Goal: Task Accomplishment & Management: Manage account settings

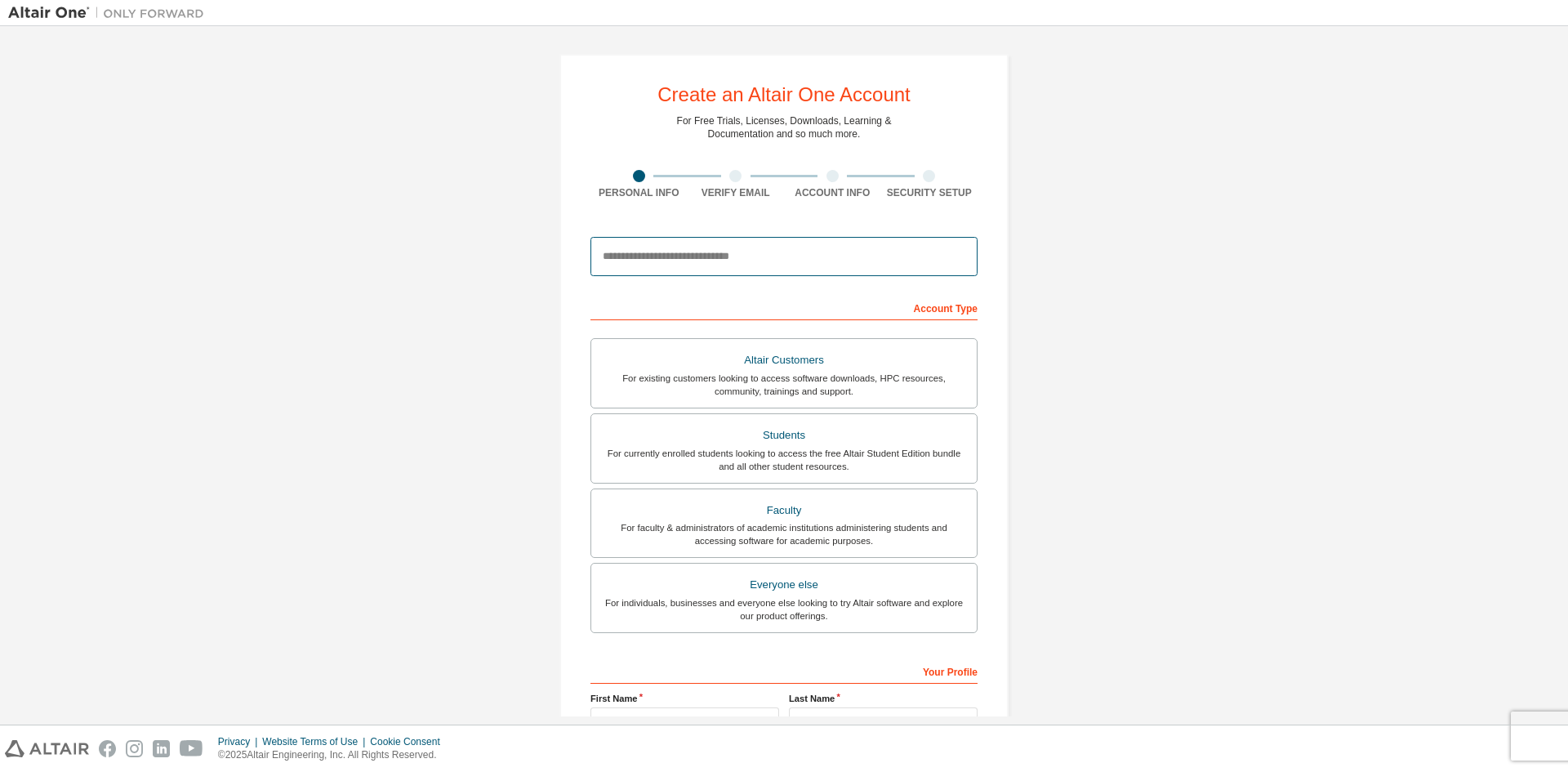
click at [655, 267] on input "email" at bounding box center [784, 256] width 387 height 39
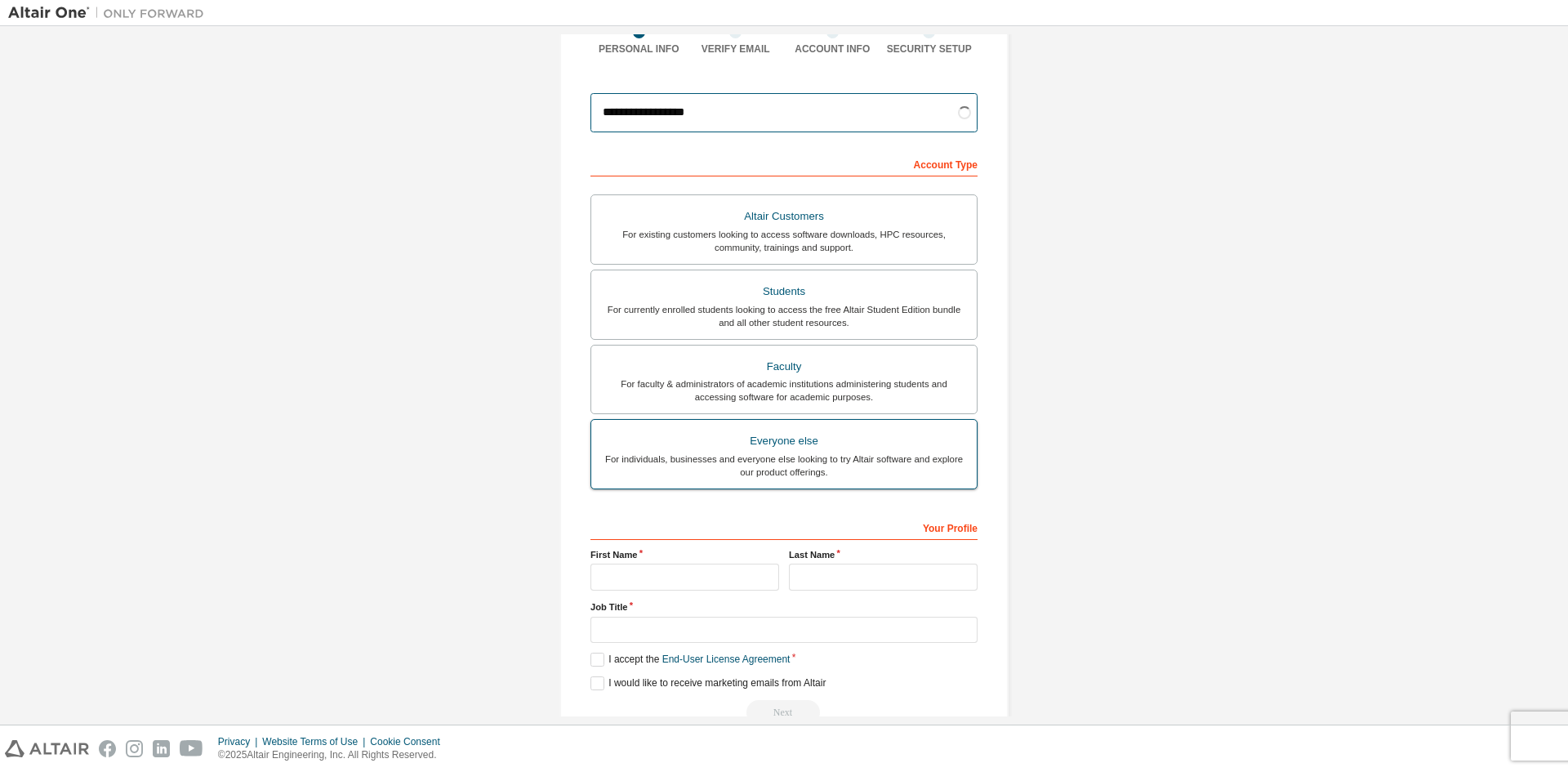
scroll to position [183, 0]
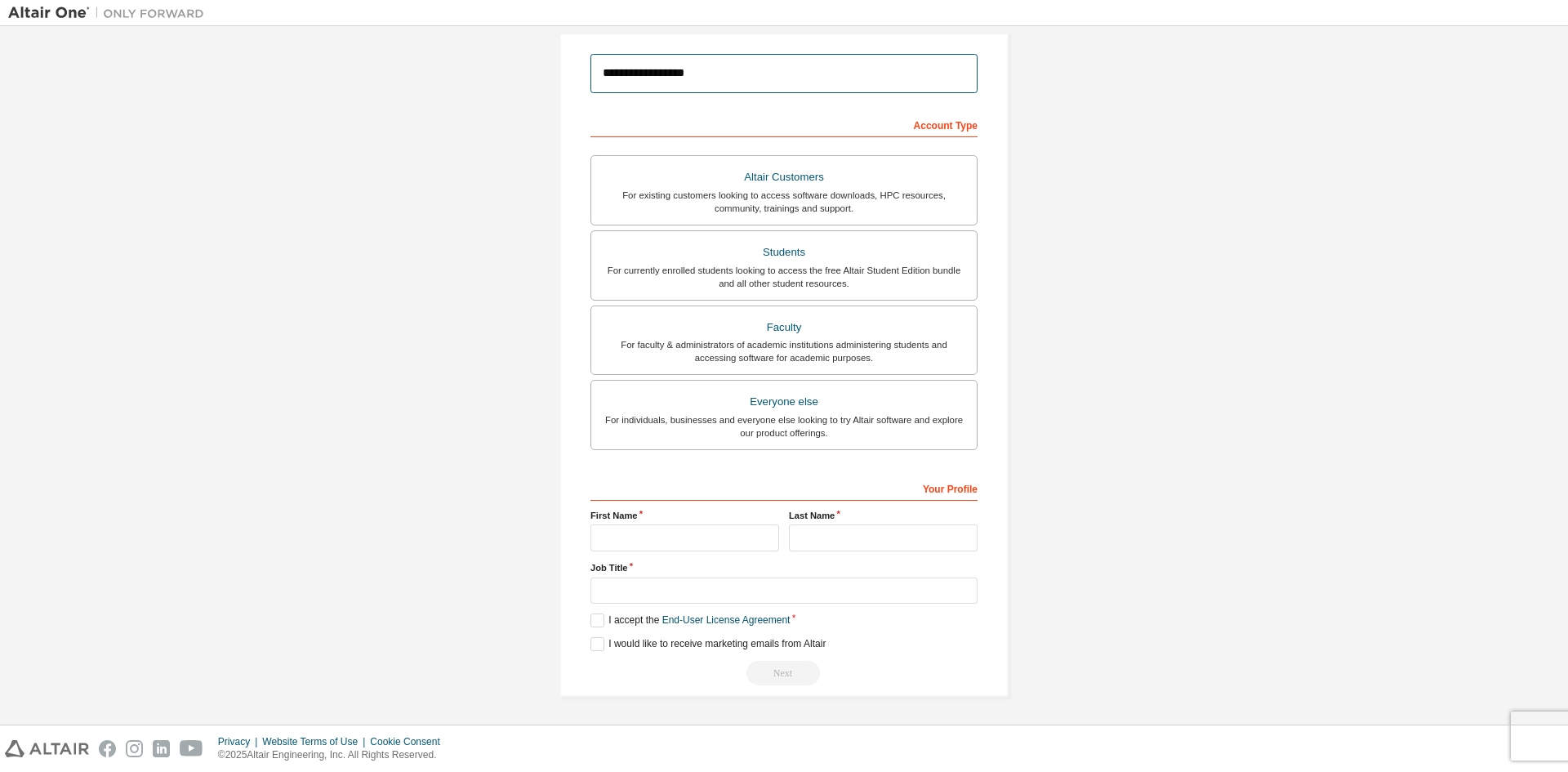
type input "**********"
click at [699, 542] on input "text" at bounding box center [685, 537] width 189 height 27
type input "*****"
type input "*******"
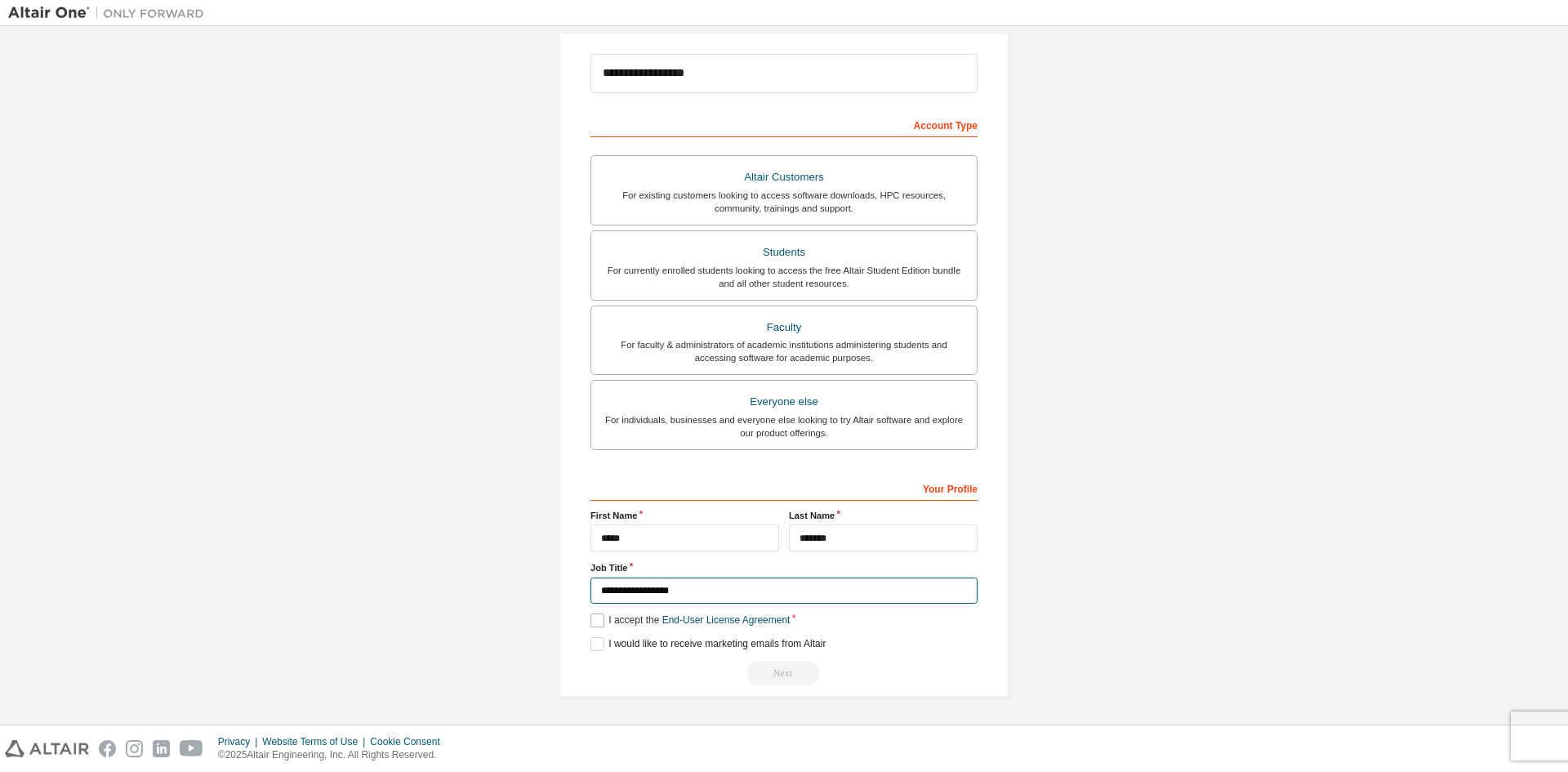
type input "**********"
click at [595, 618] on label "I accept the End-User License Agreement" at bounding box center [690, 620] width 199 height 14
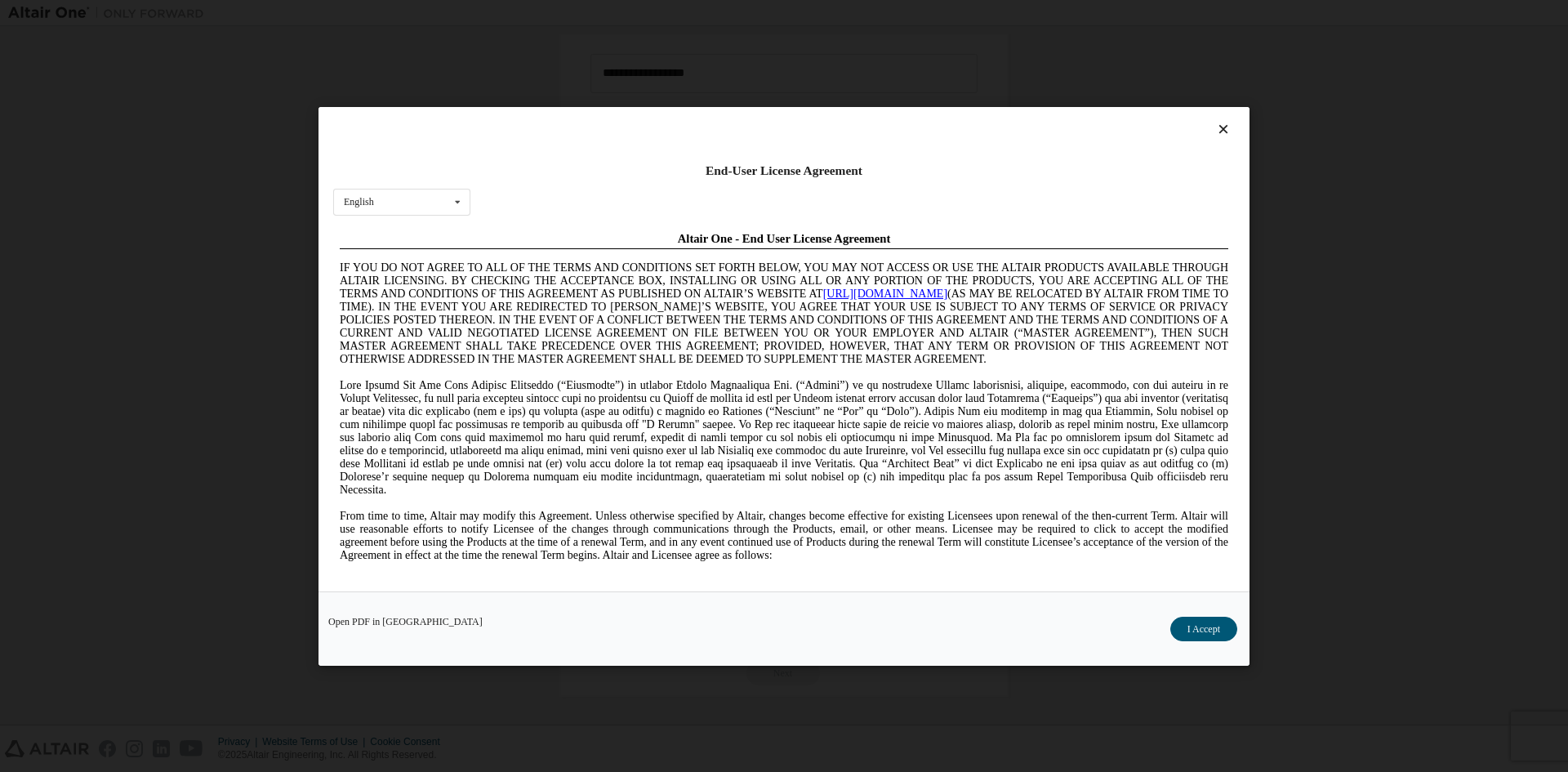
scroll to position [0, 0]
click at [1215, 639] on button "I Accept" at bounding box center [1204, 628] width 67 height 24
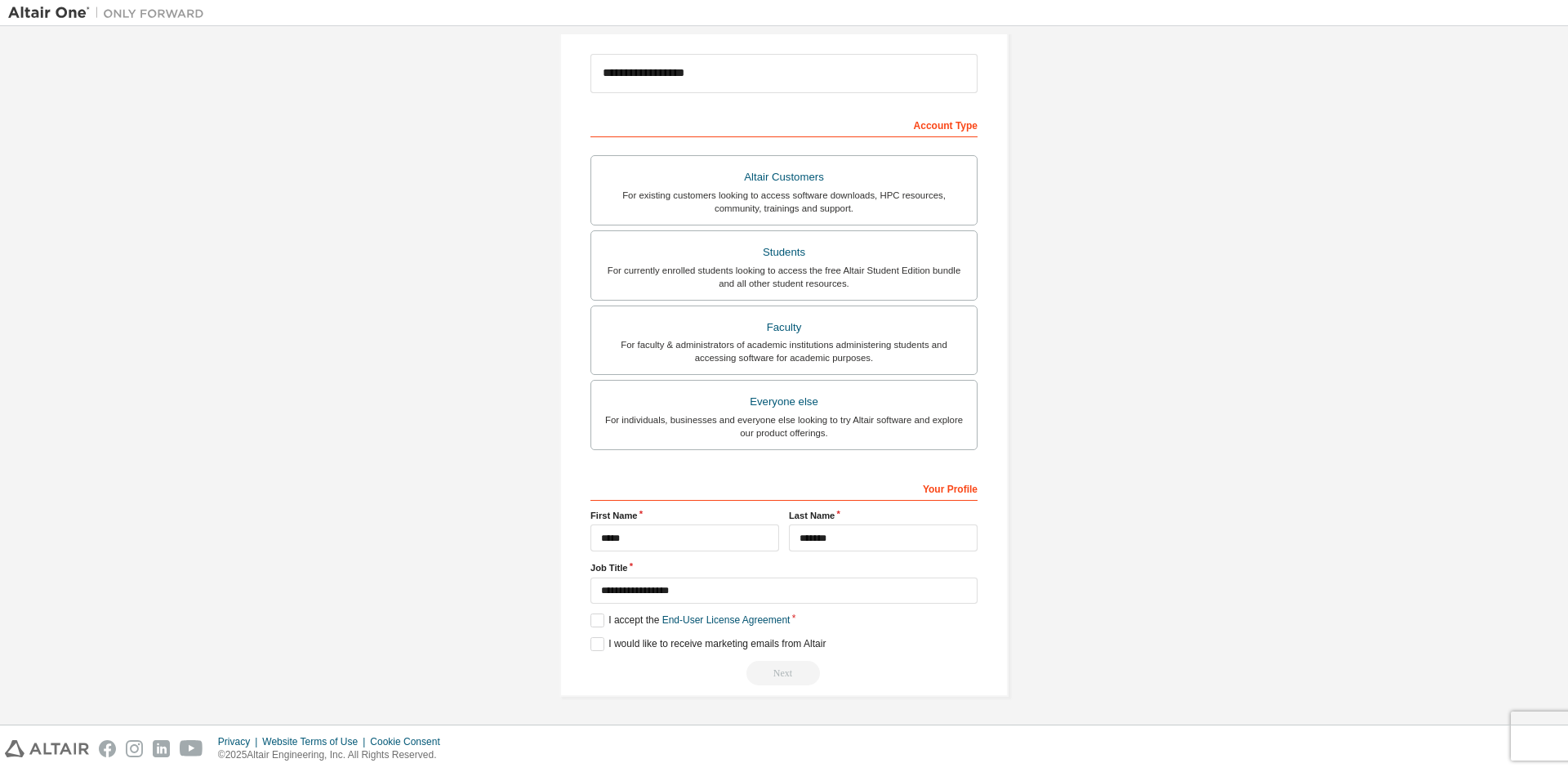
click at [583, 652] on div "**********" at bounding box center [784, 284] width 449 height 826
click at [596, 648] on label "I would like to receive marketing emails from Altair" at bounding box center [708, 644] width 235 height 14
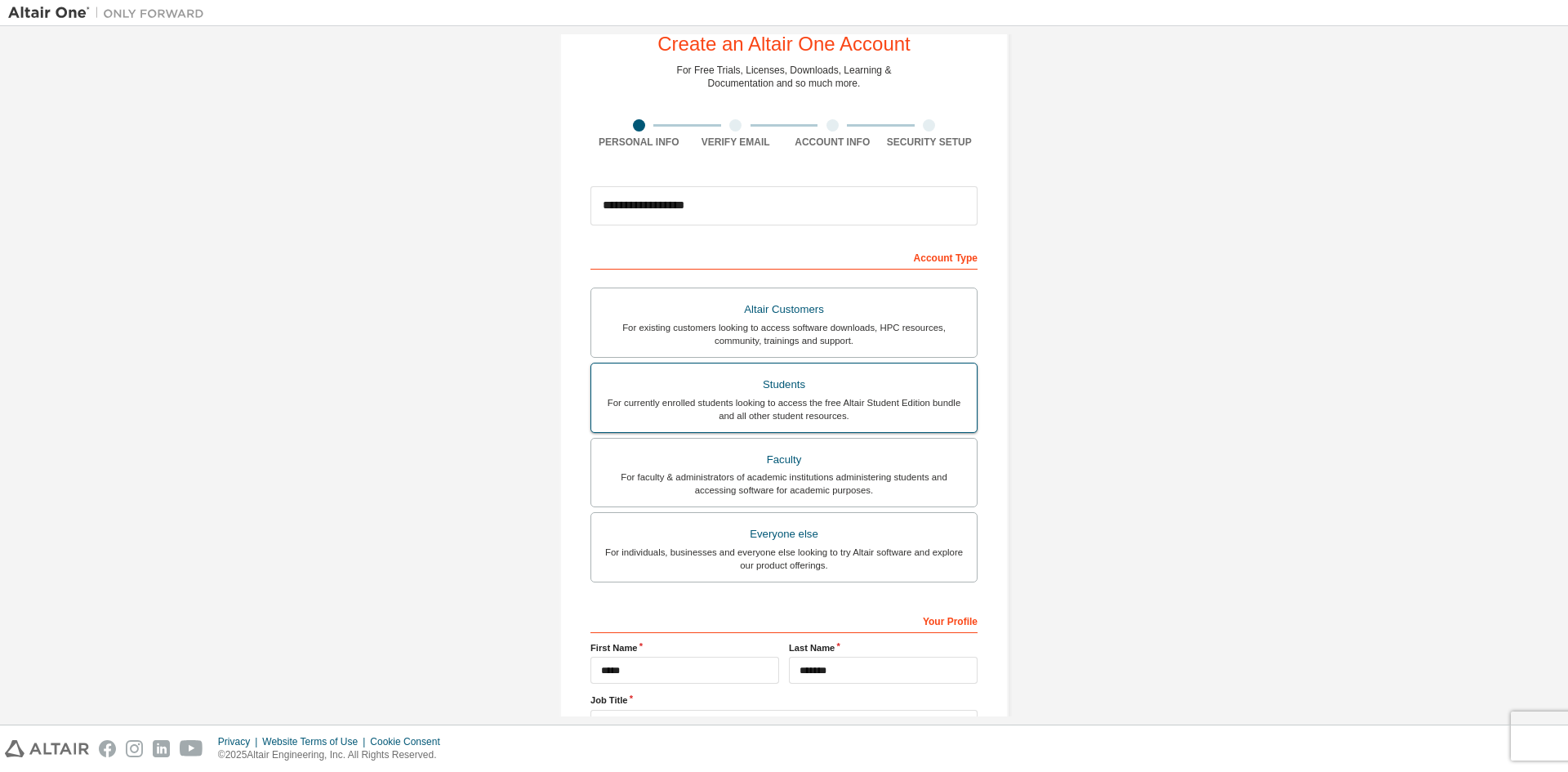
scroll to position [183, 0]
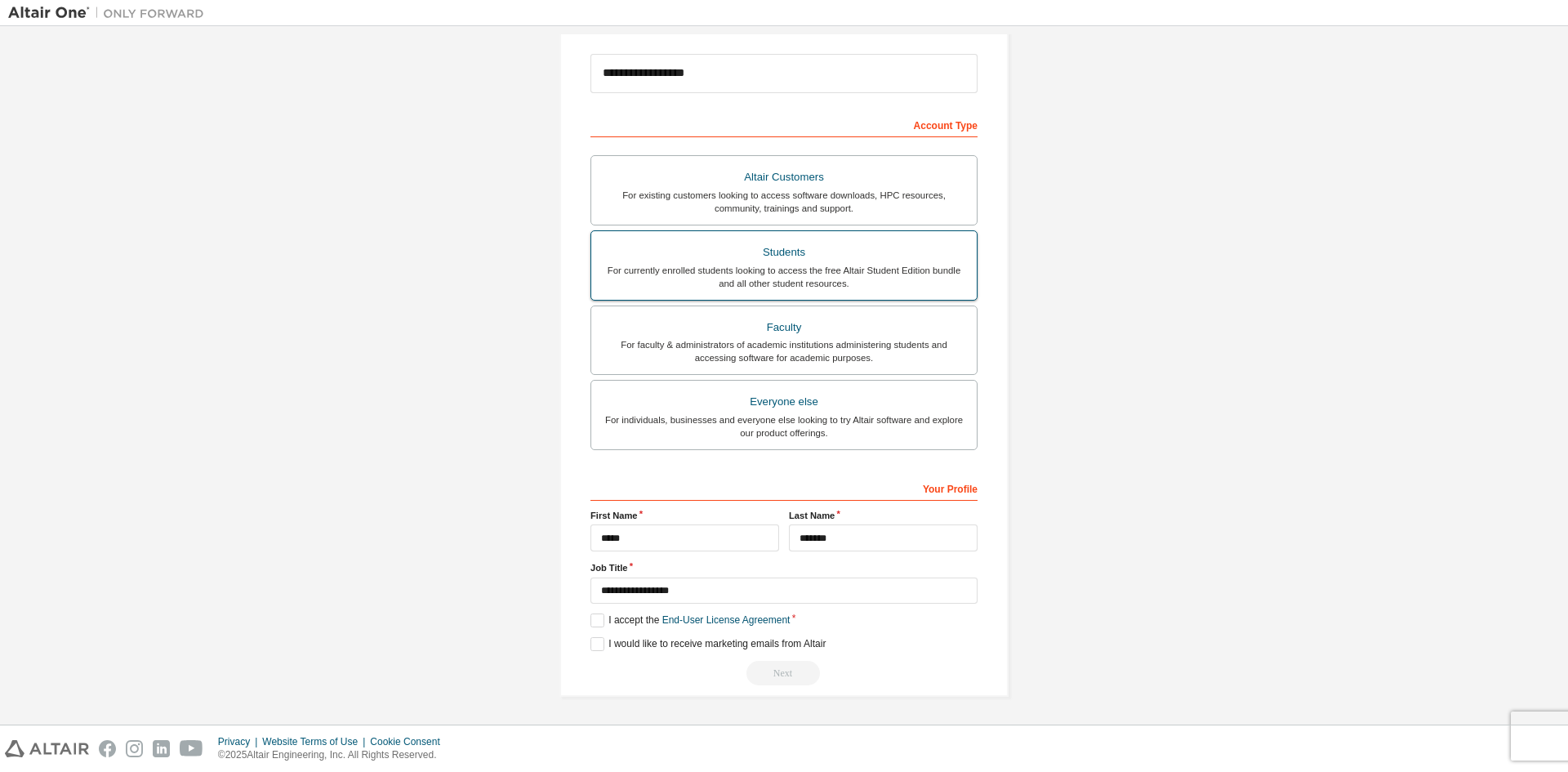
click at [772, 272] on div "For currently enrolled students looking to access the free Altair Student Editi…" at bounding box center [784, 277] width 366 height 26
click at [603, 618] on label "I accept the Academic End-User License Agreement" at bounding box center [712, 620] width 241 height 14
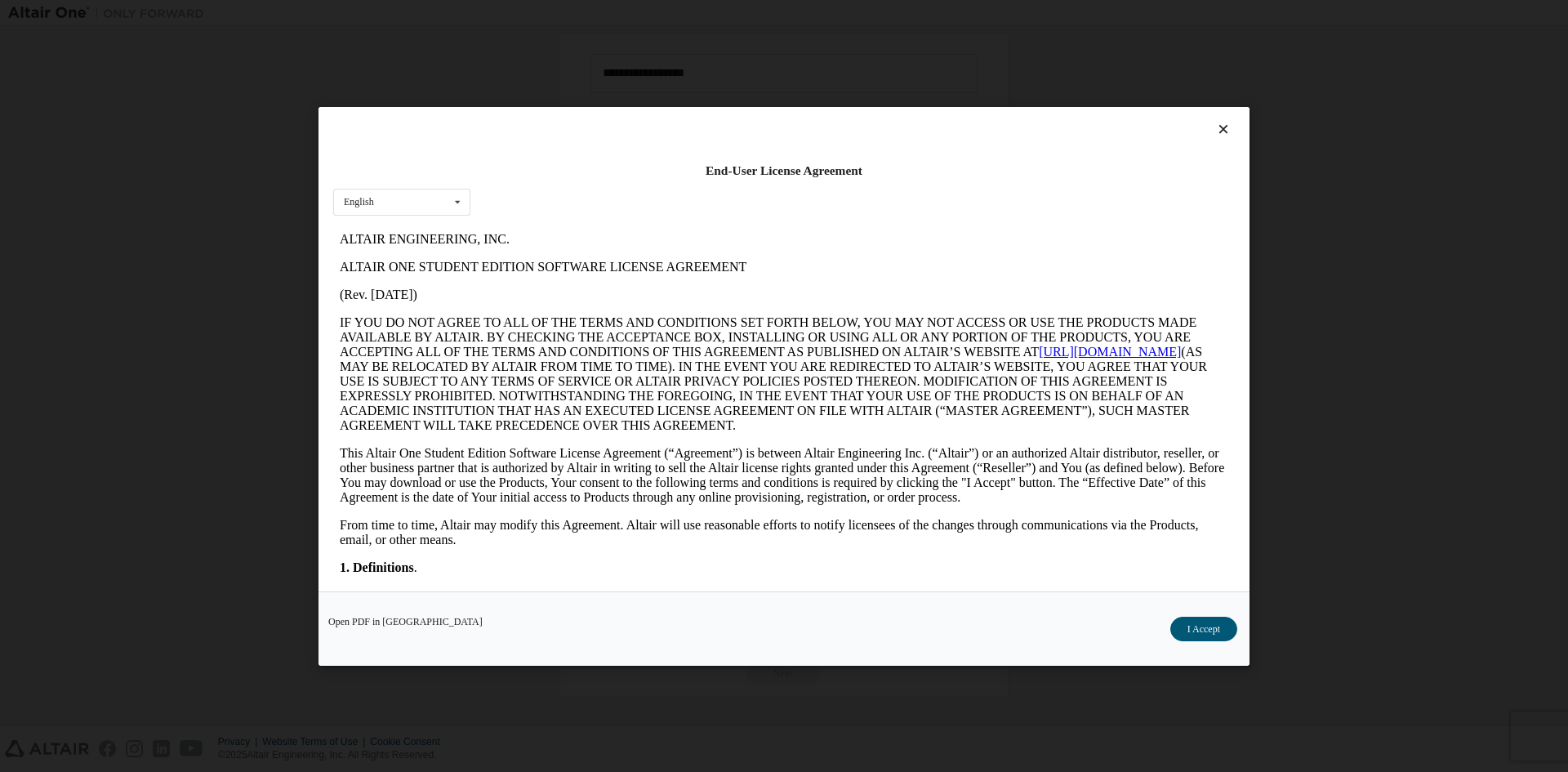
scroll to position [0, 0]
click at [1199, 627] on button "I Accept" at bounding box center [1204, 628] width 67 height 24
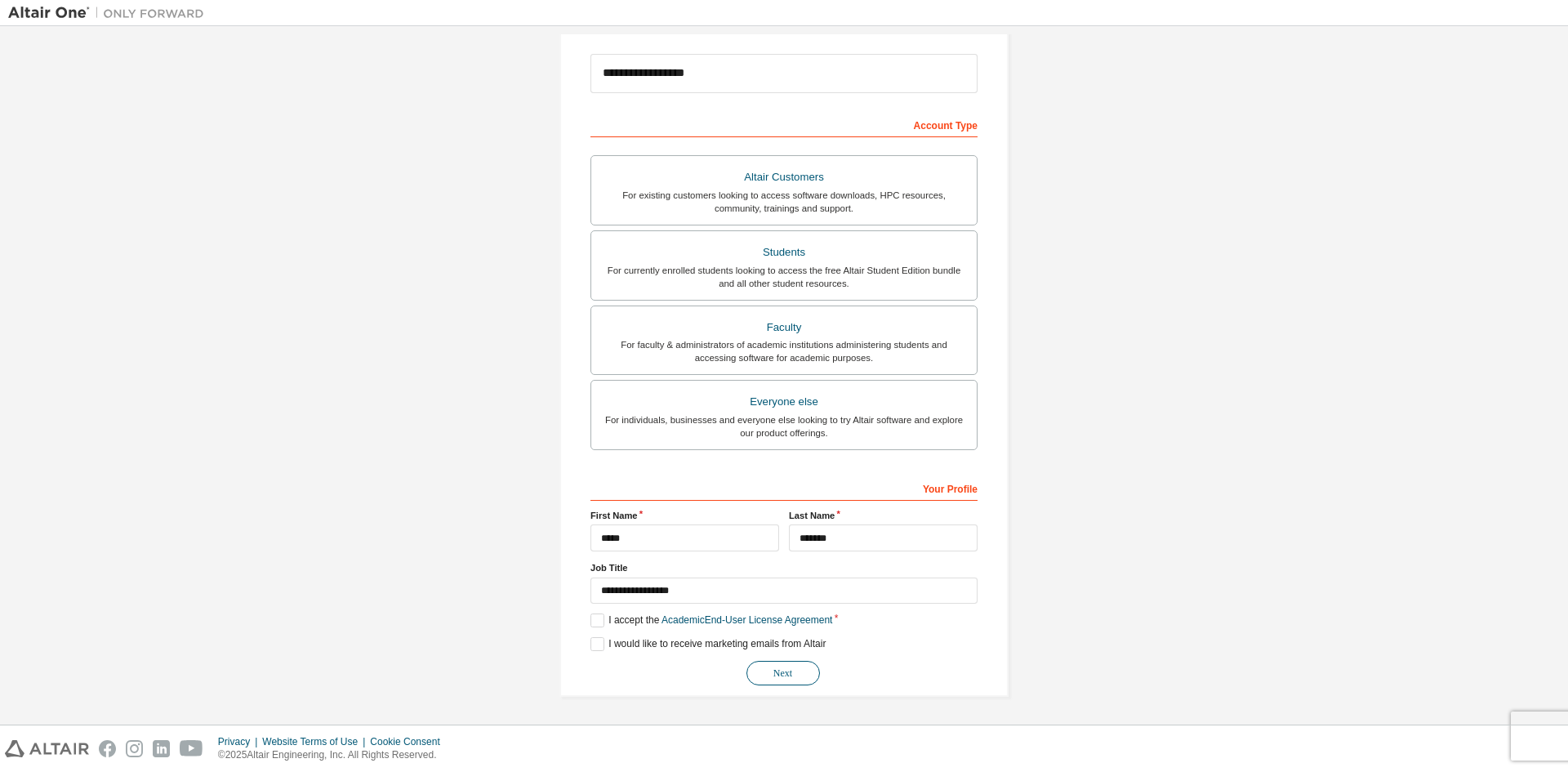
click at [768, 668] on button "Next" at bounding box center [783, 673] width 73 height 24
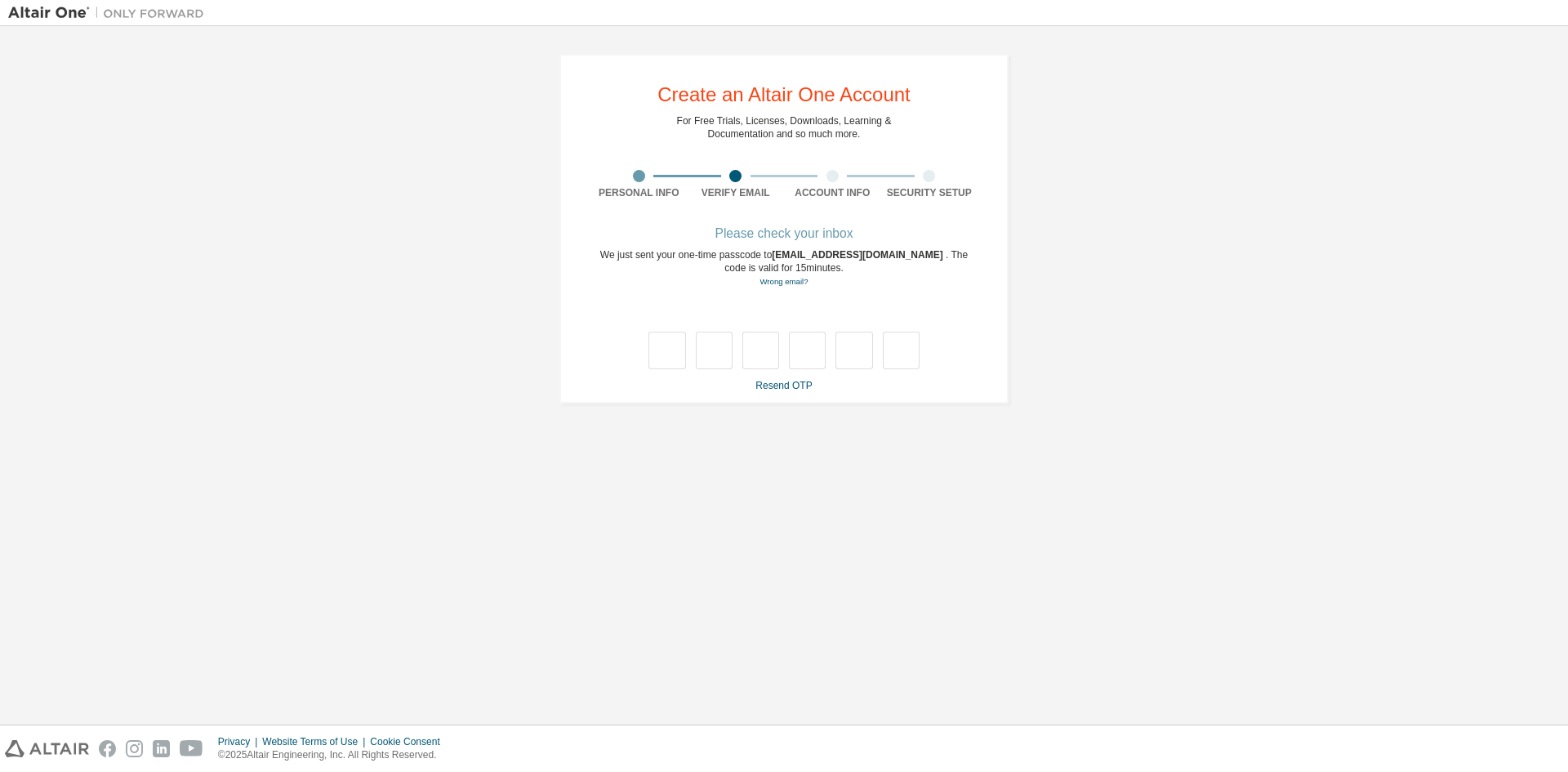
type input "*"
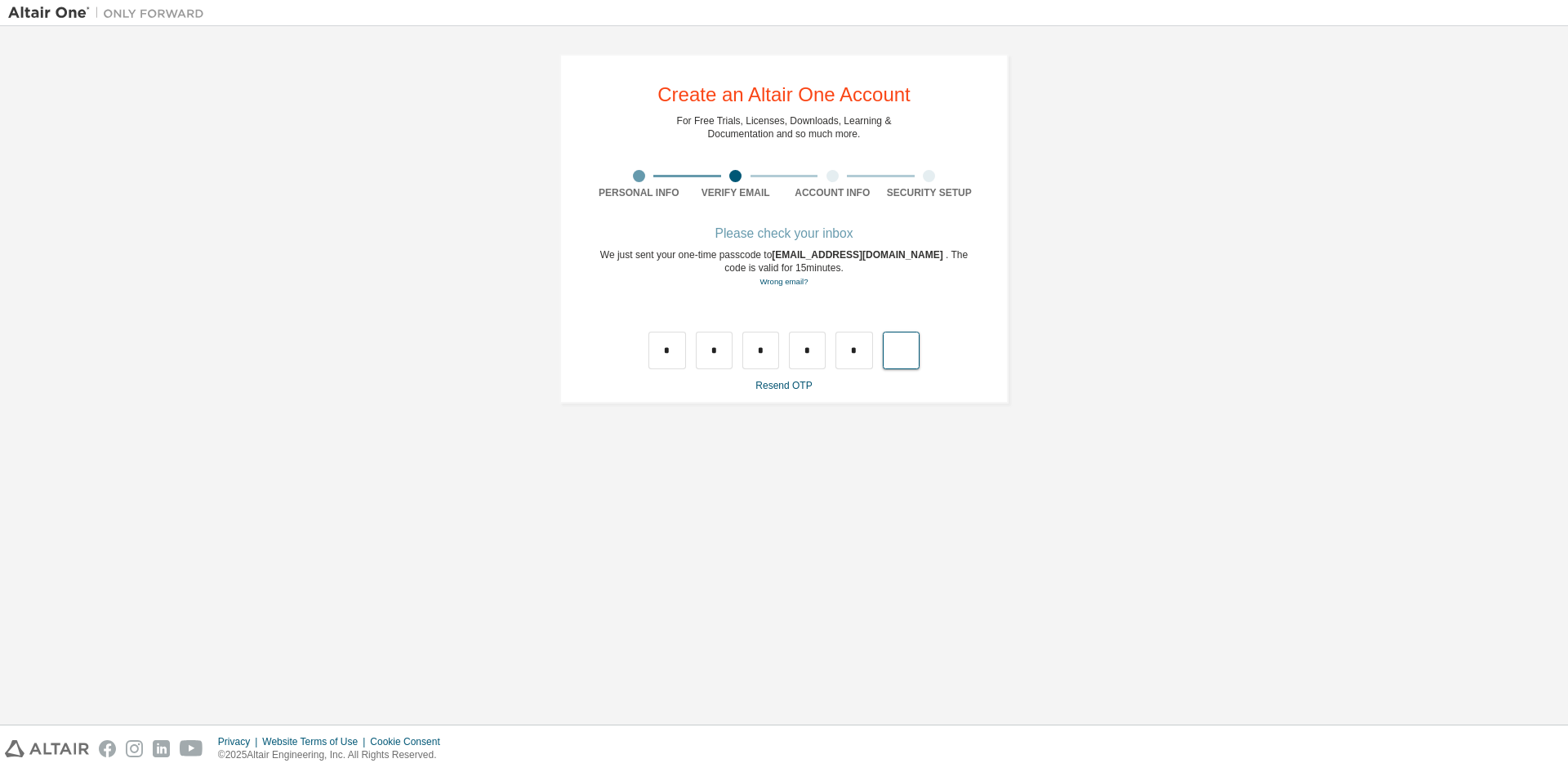
type input "*"
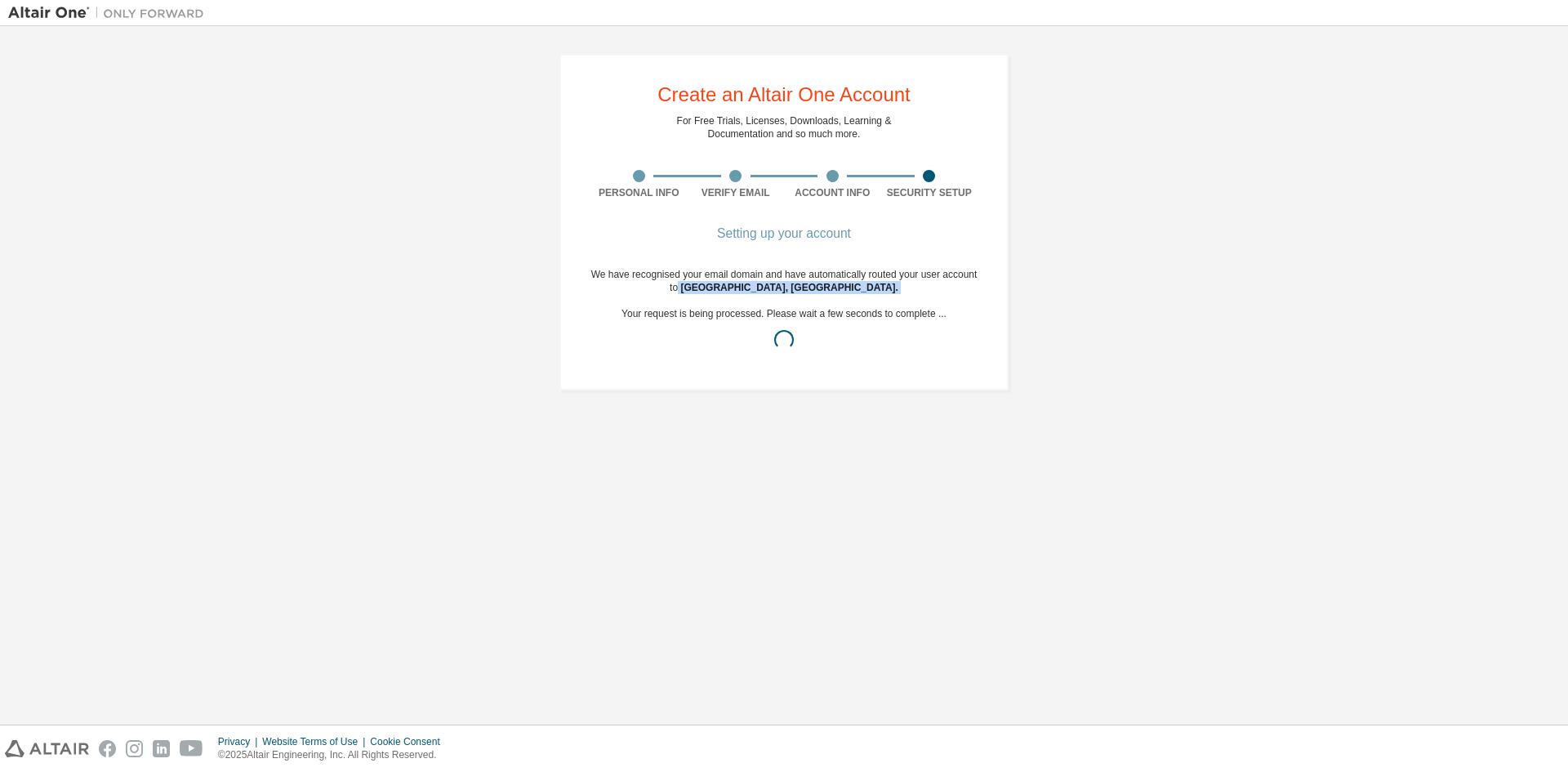
drag, startPoint x: 699, startPoint y: 291, endPoint x: 879, endPoint y: 297, distance: 180.1
click at [879, 297] on div "We have recognised your email domain and have automatically routed your user ac…" at bounding box center [784, 314] width 387 height 91
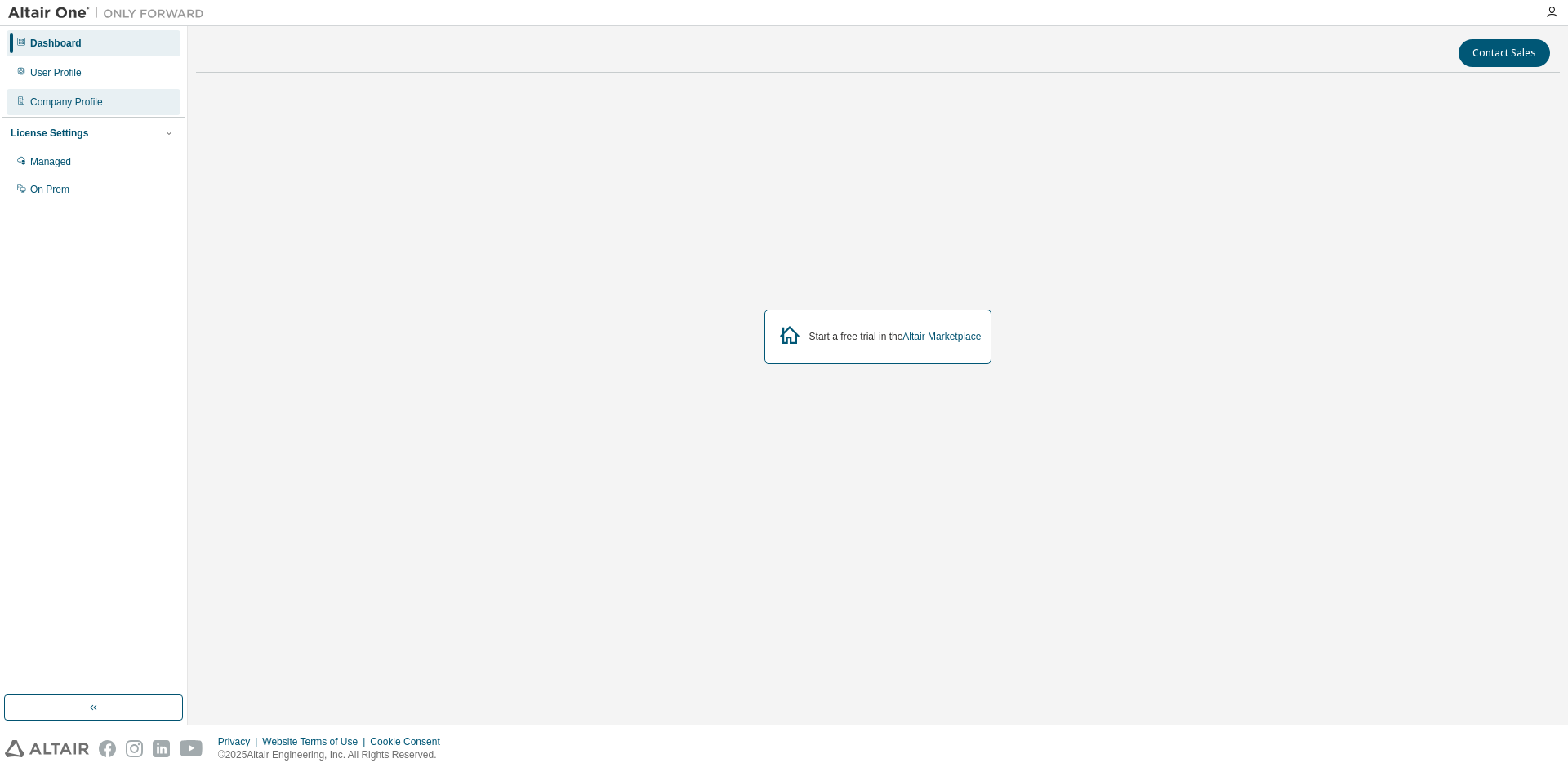
click at [95, 106] on div "Company Profile" at bounding box center [66, 102] width 72 height 13
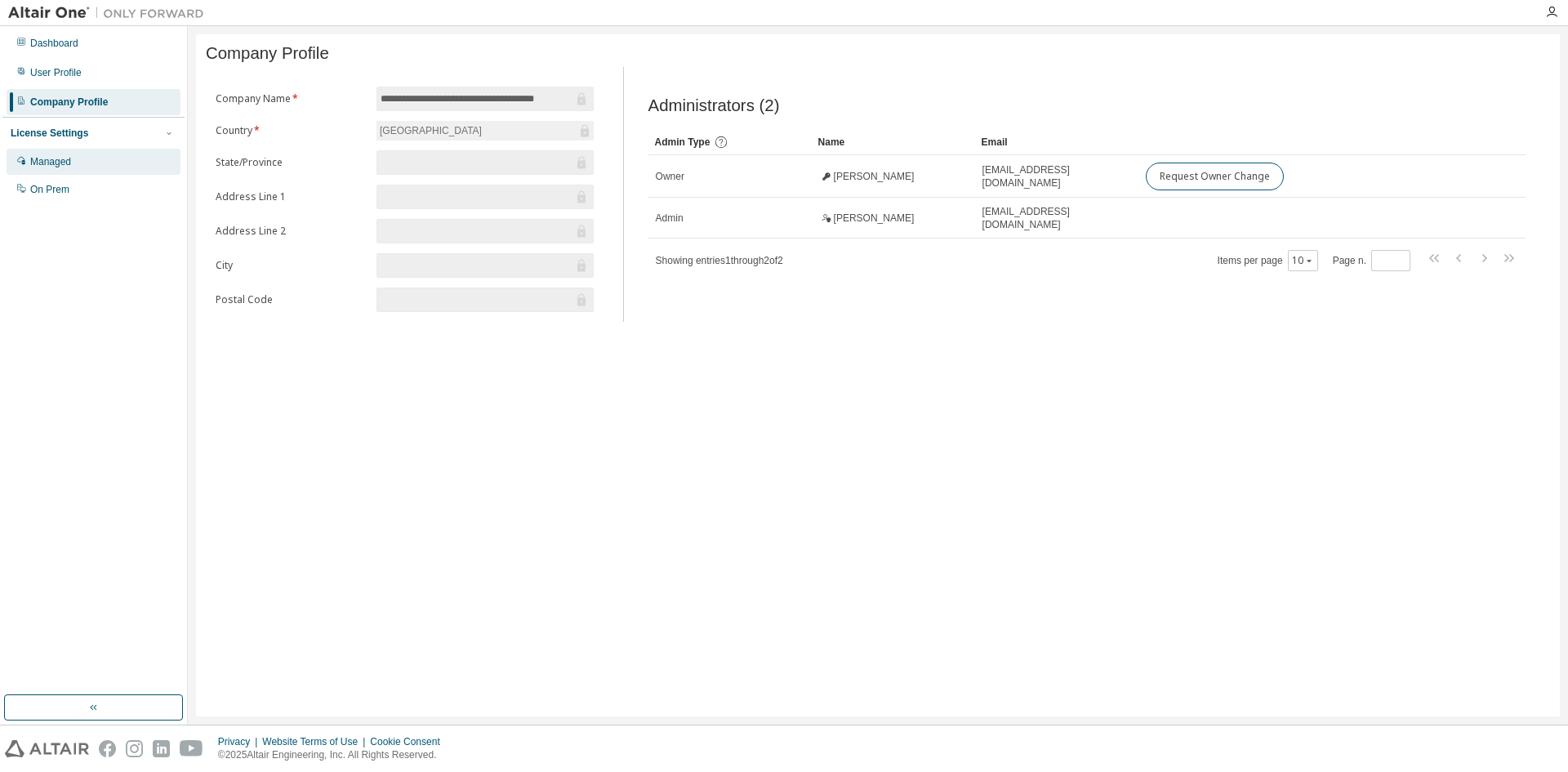
click at [67, 154] on div "Managed" at bounding box center [94, 161] width 174 height 26
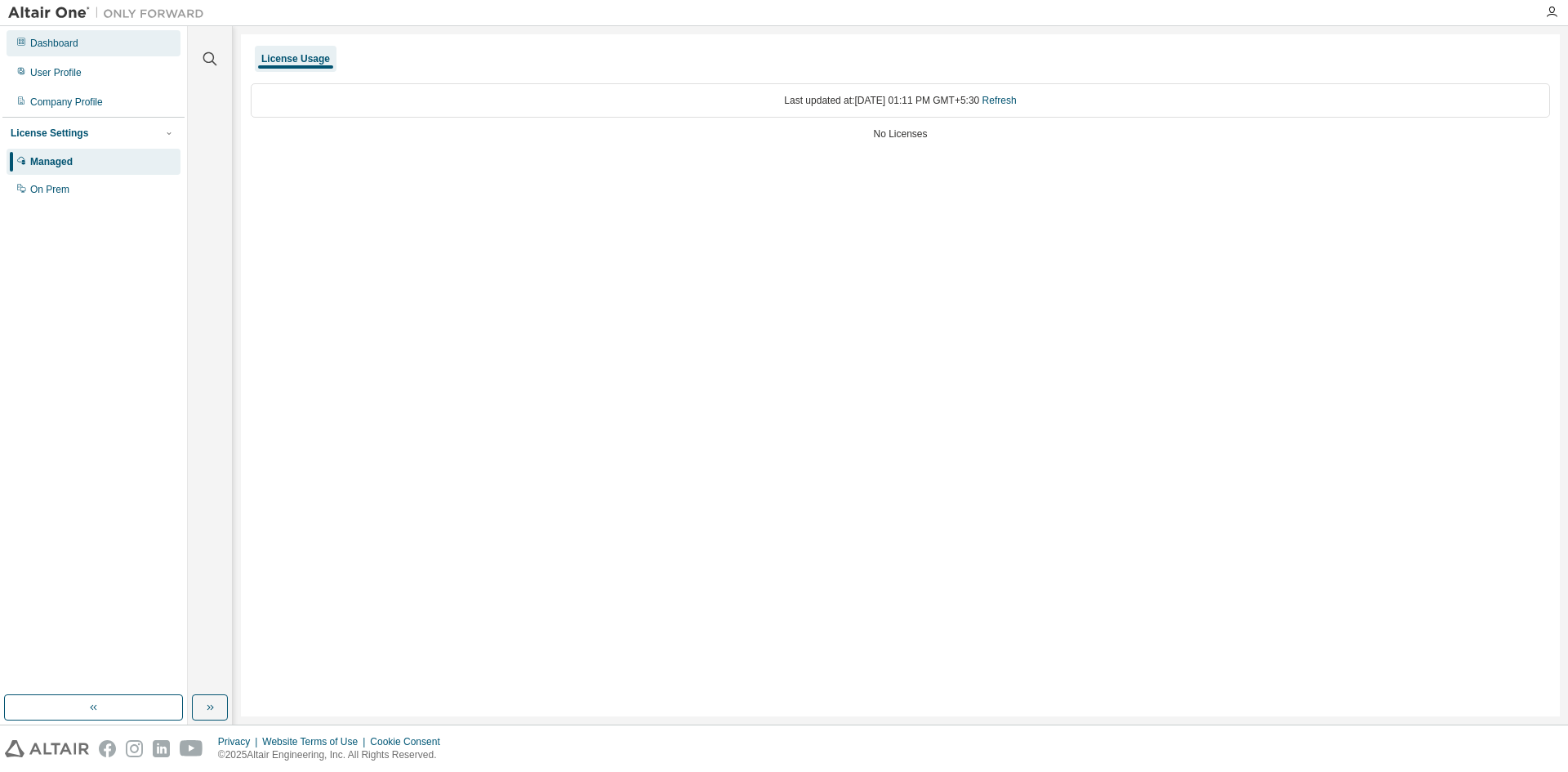
click at [65, 53] on div "Dashboard" at bounding box center [94, 43] width 174 height 26
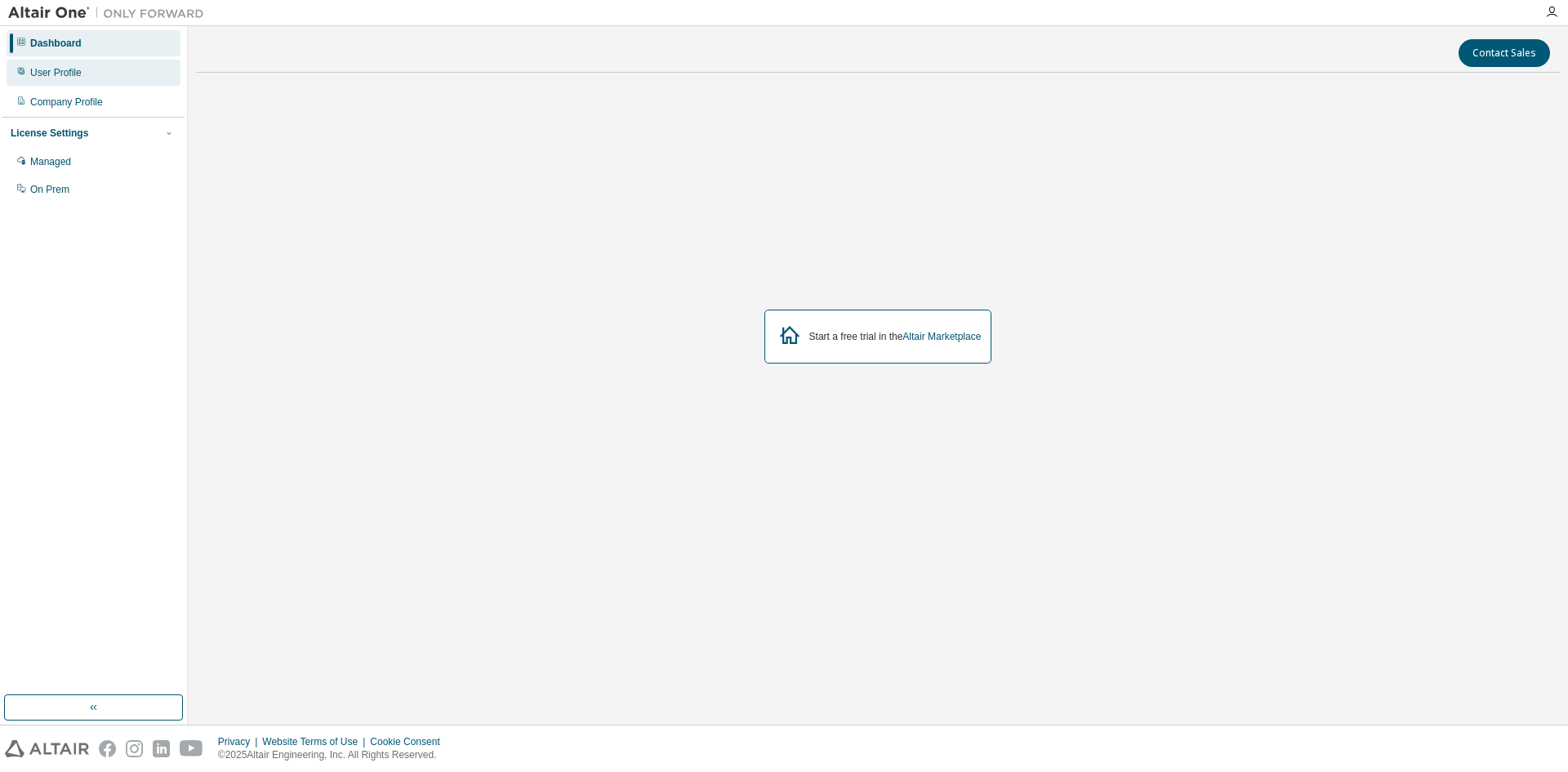
click at [70, 85] on div "User Profile" at bounding box center [94, 72] width 174 height 26
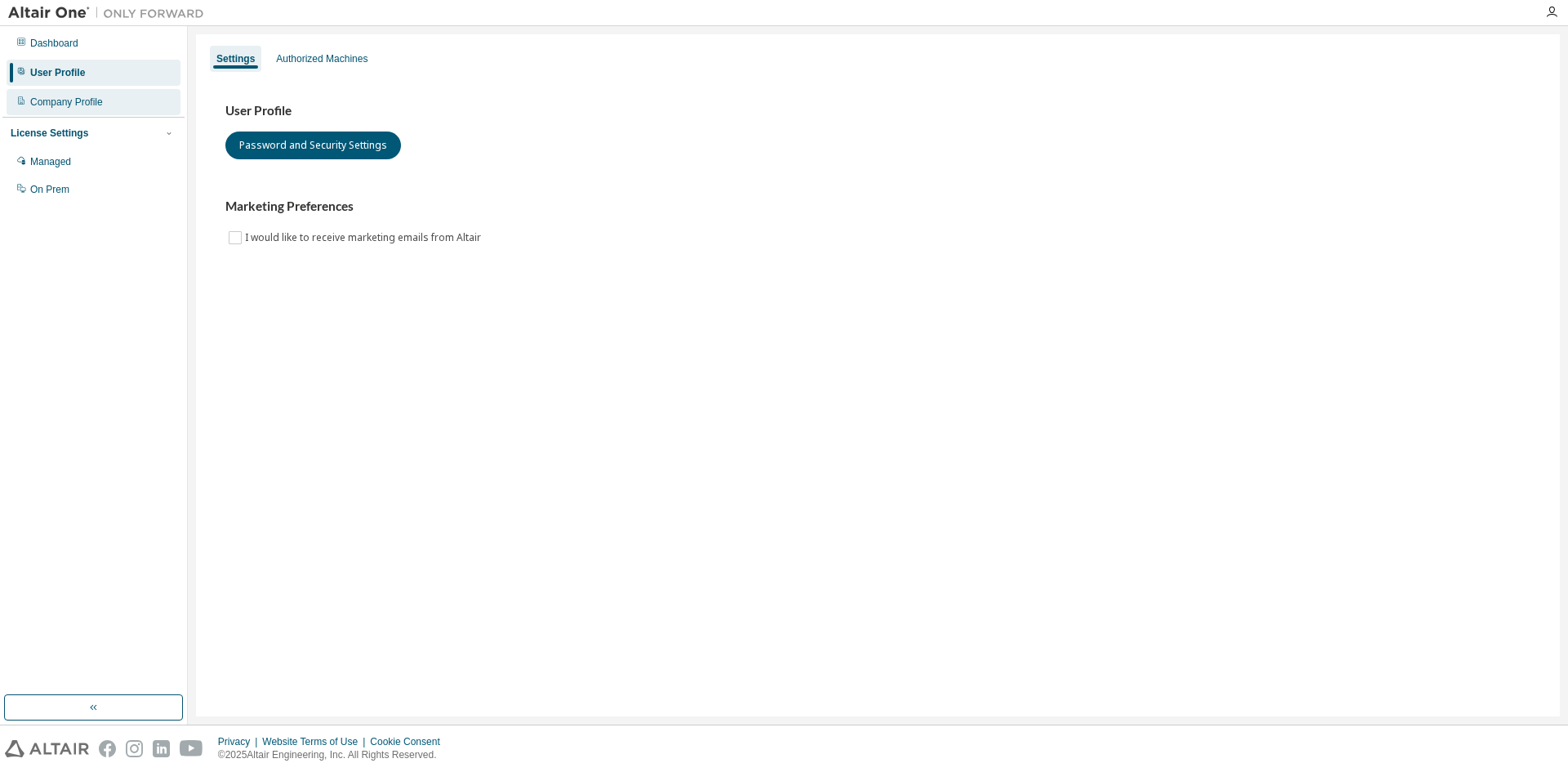
click at [90, 105] on div "Company Profile" at bounding box center [66, 102] width 72 height 13
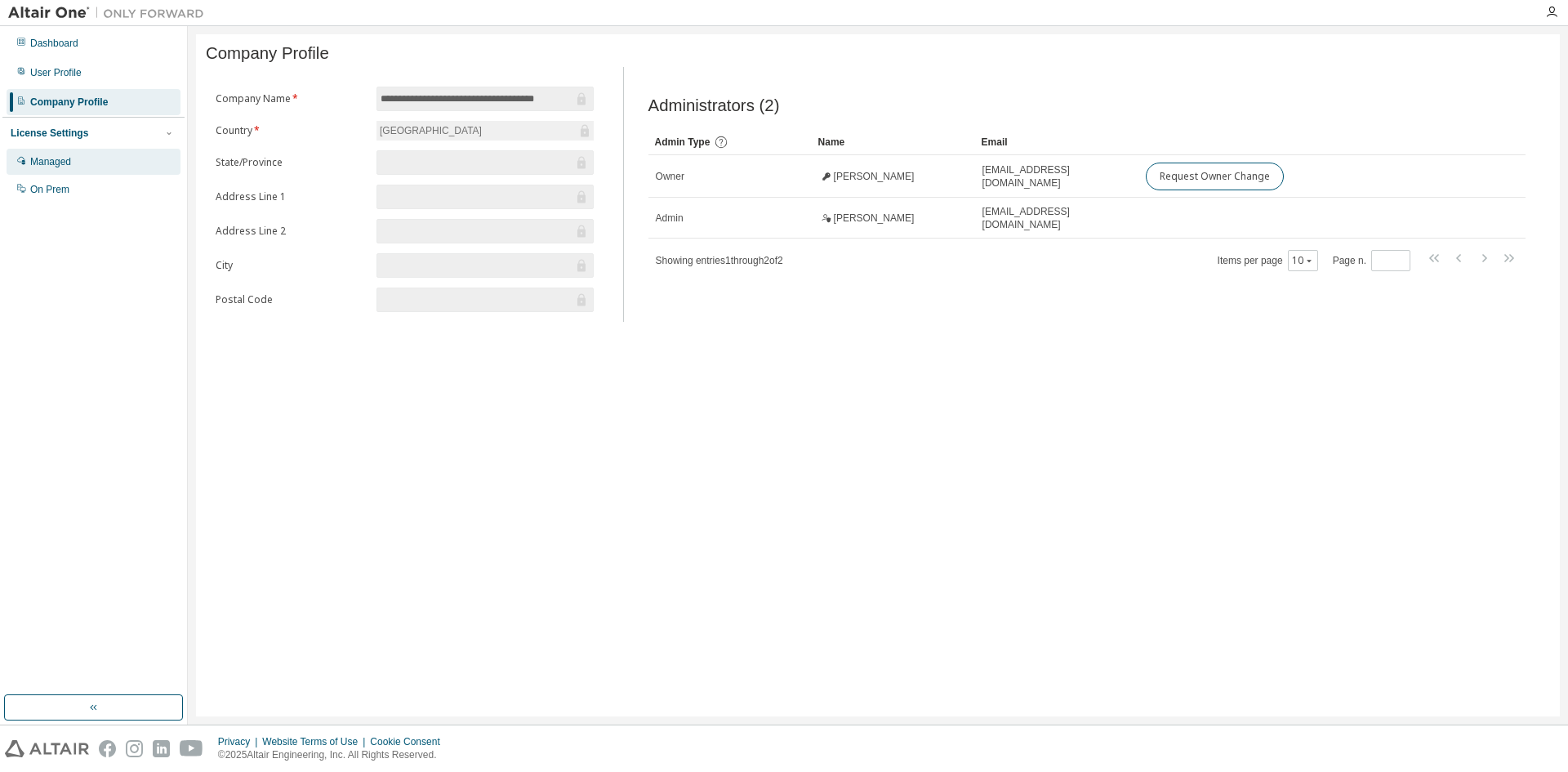
click at [64, 162] on div "Managed" at bounding box center [50, 161] width 41 height 13
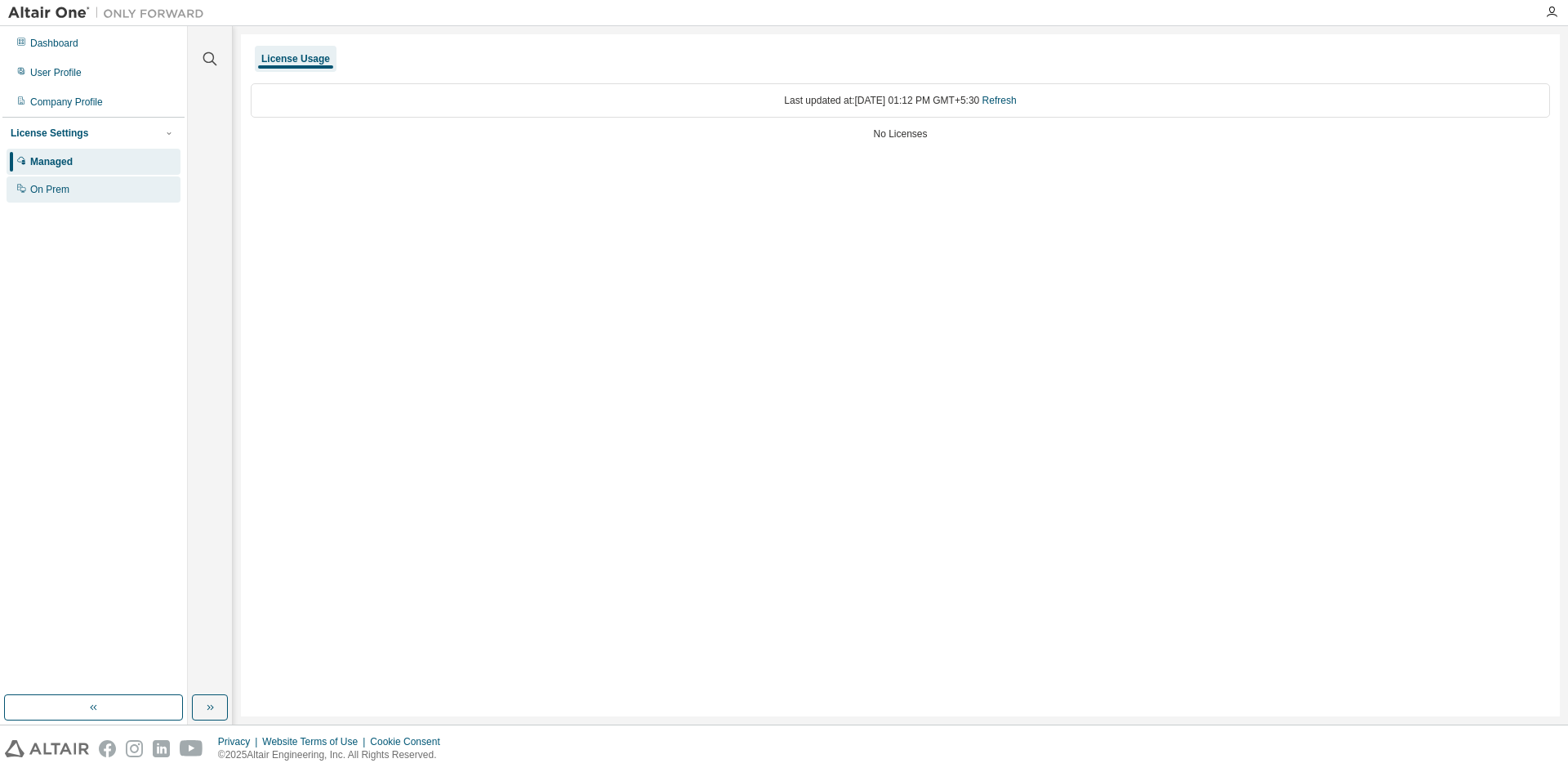
click at [80, 194] on div "On Prem" at bounding box center [94, 190] width 174 height 26
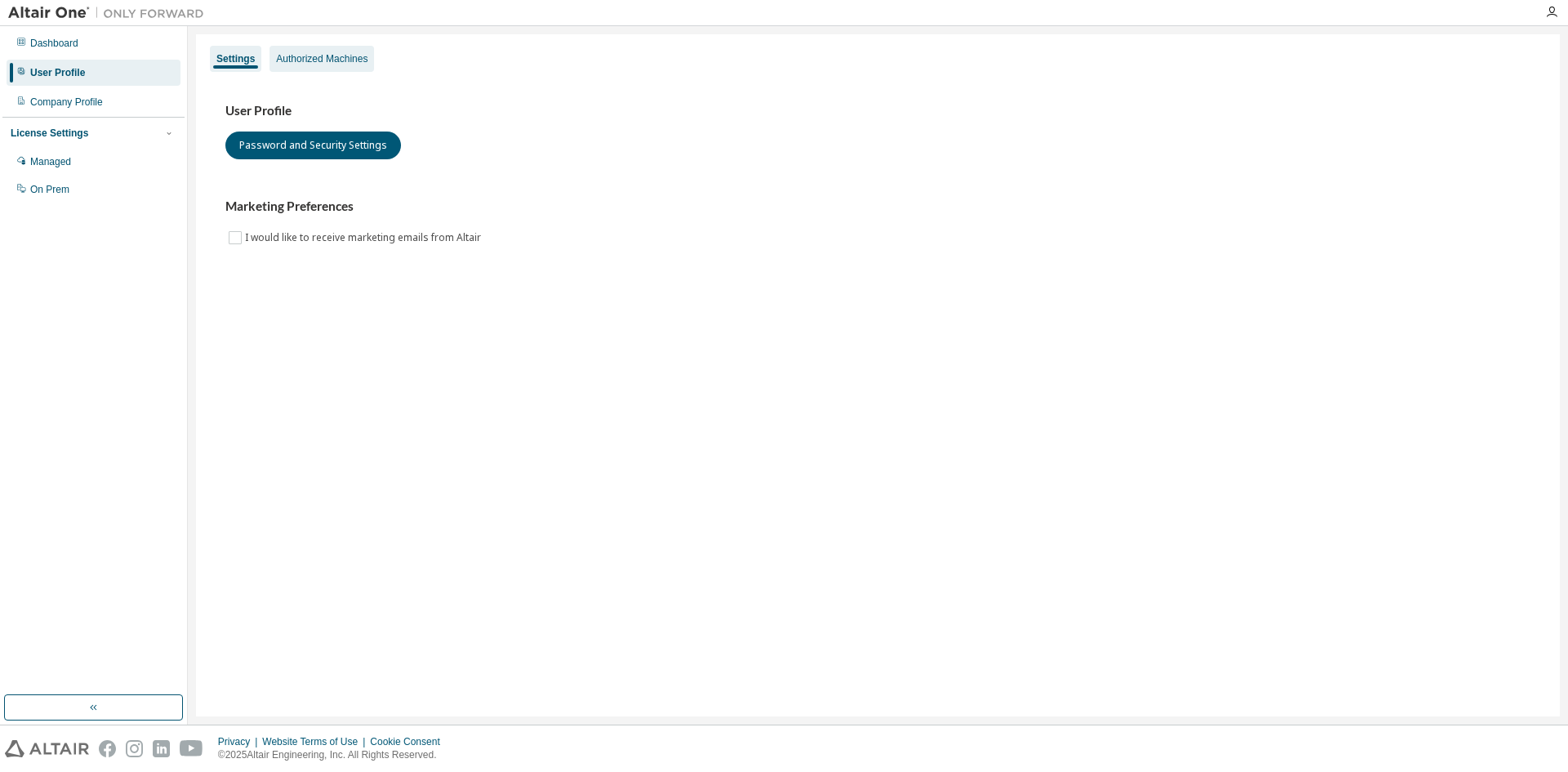
click at [309, 60] on div "Authorized Machines" at bounding box center [322, 59] width 91 height 13
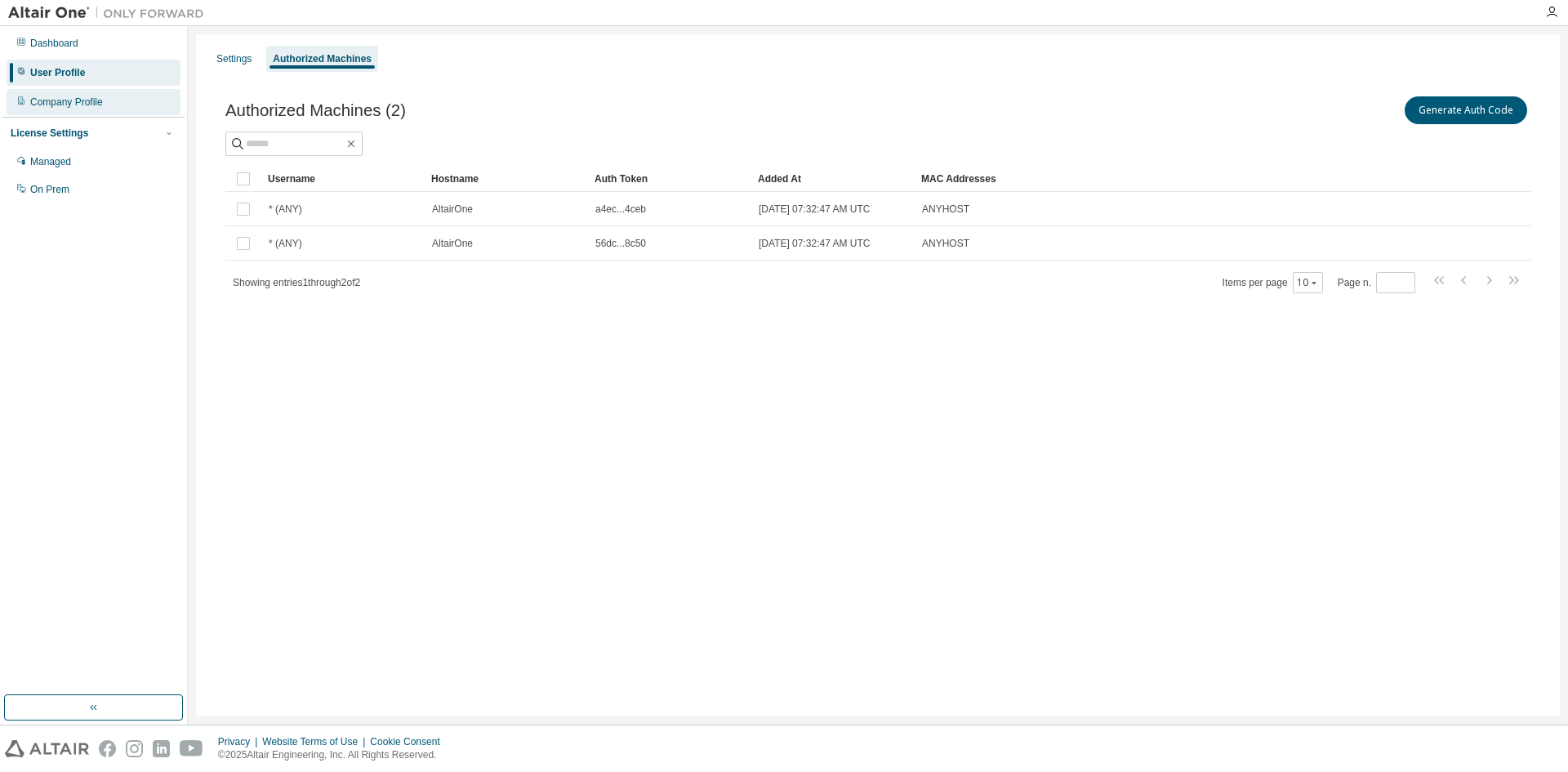
click at [61, 104] on div "Company Profile" at bounding box center [66, 102] width 72 height 13
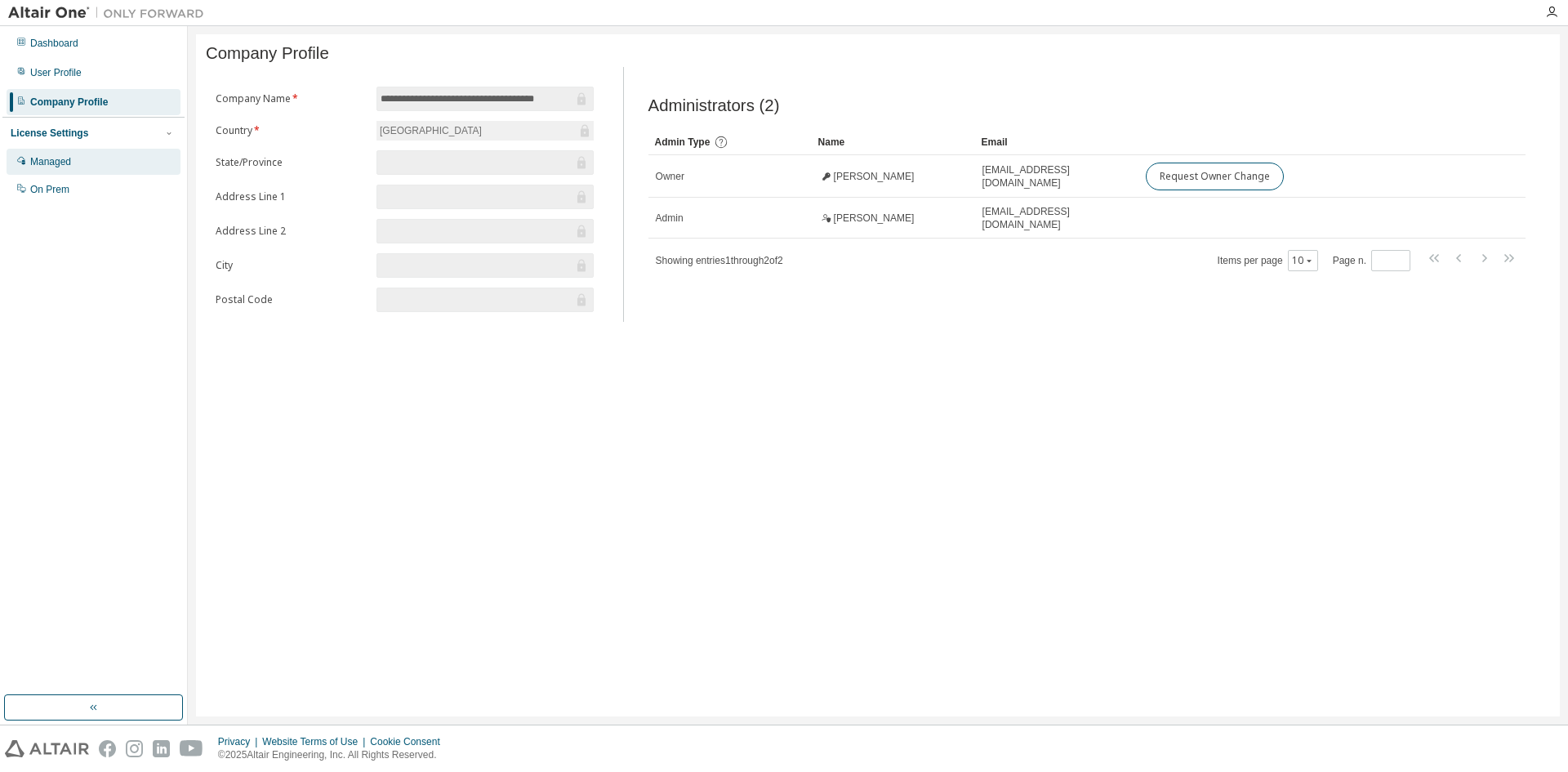
click at [77, 163] on div "Managed" at bounding box center [94, 161] width 174 height 26
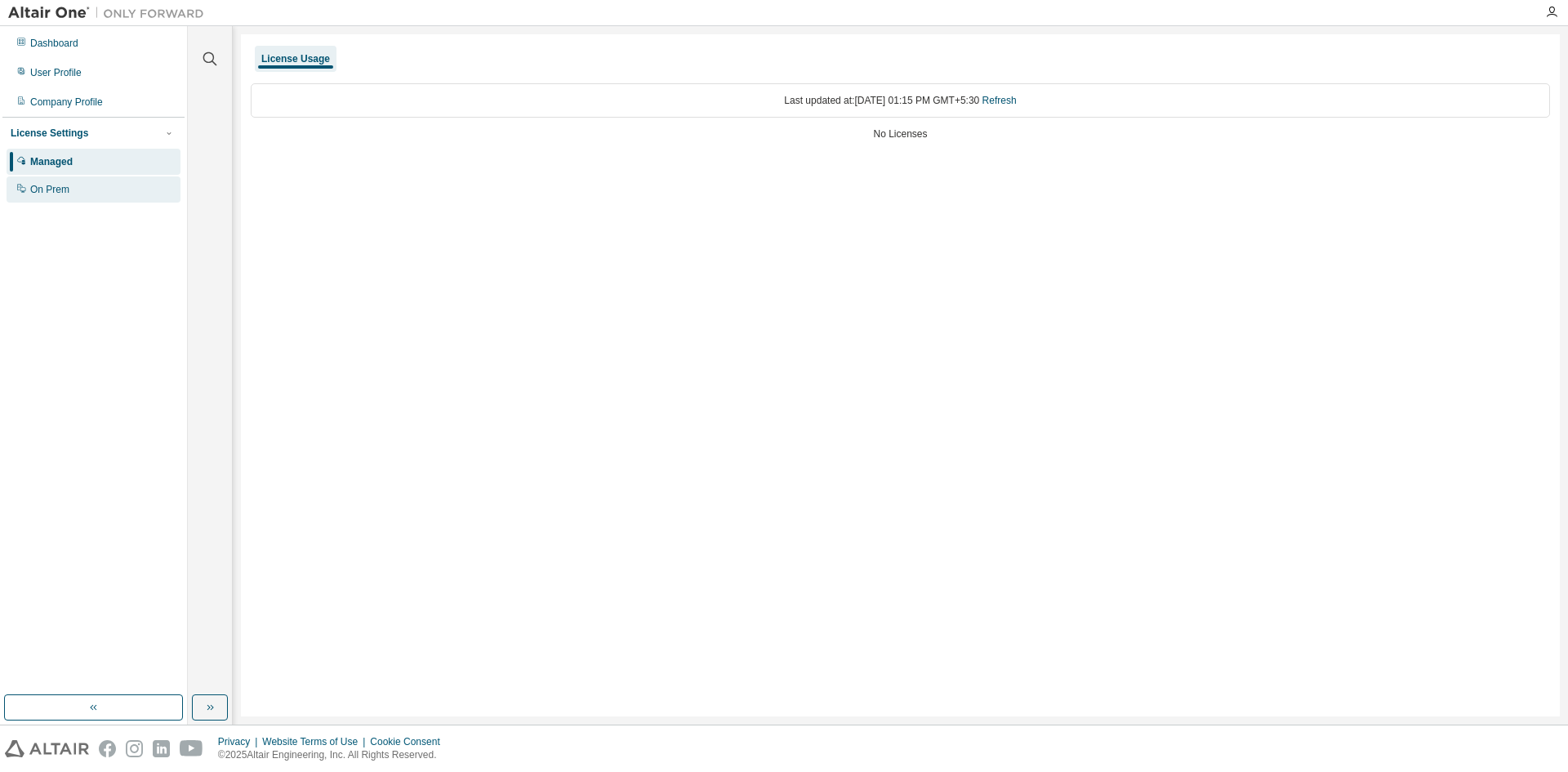
click at [61, 179] on div "On Prem" at bounding box center [94, 190] width 174 height 26
